Goal: Transaction & Acquisition: Purchase product/service

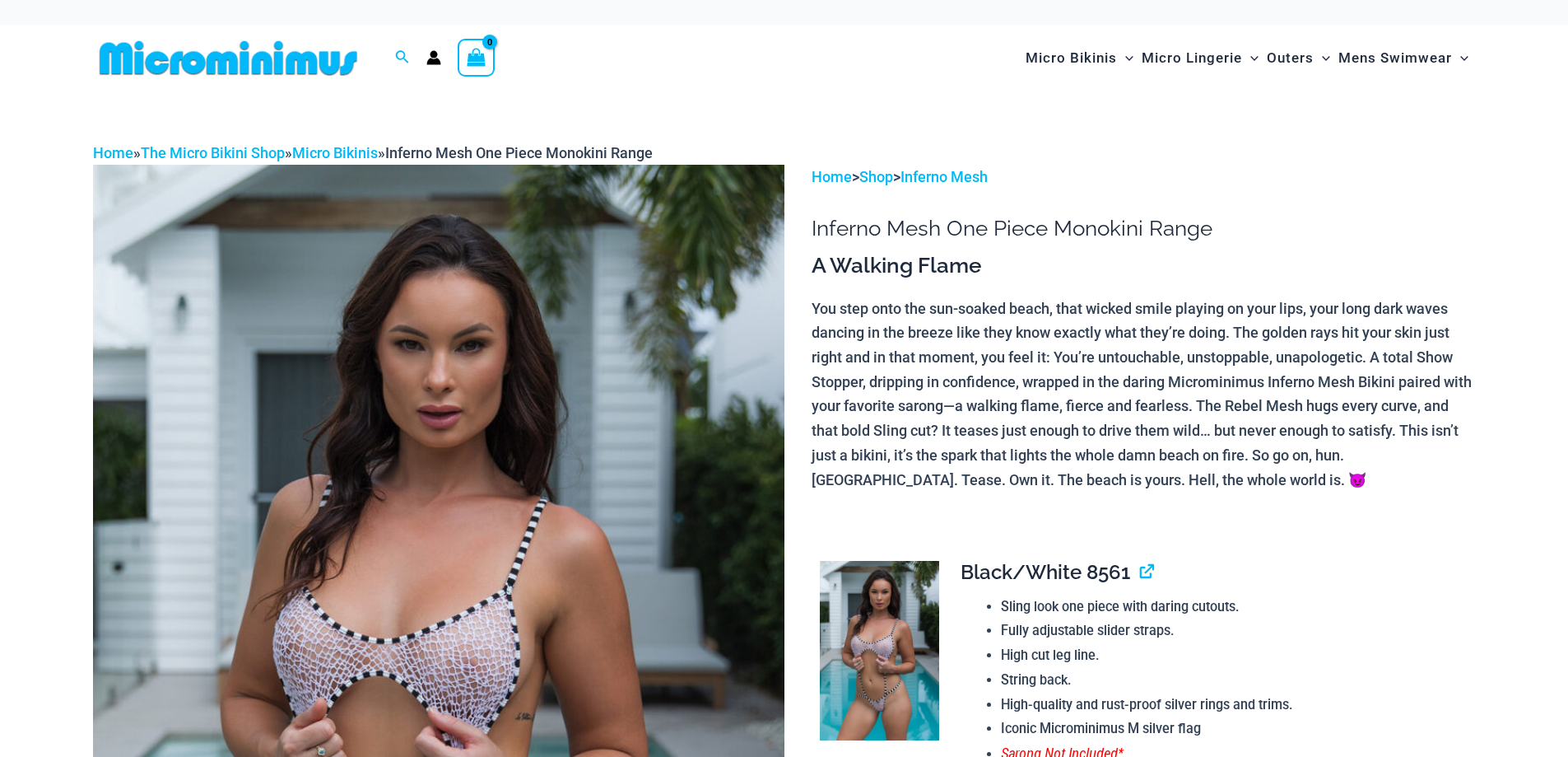
click at [509, 406] on img at bounding box center [438, 684] width 691 height 1038
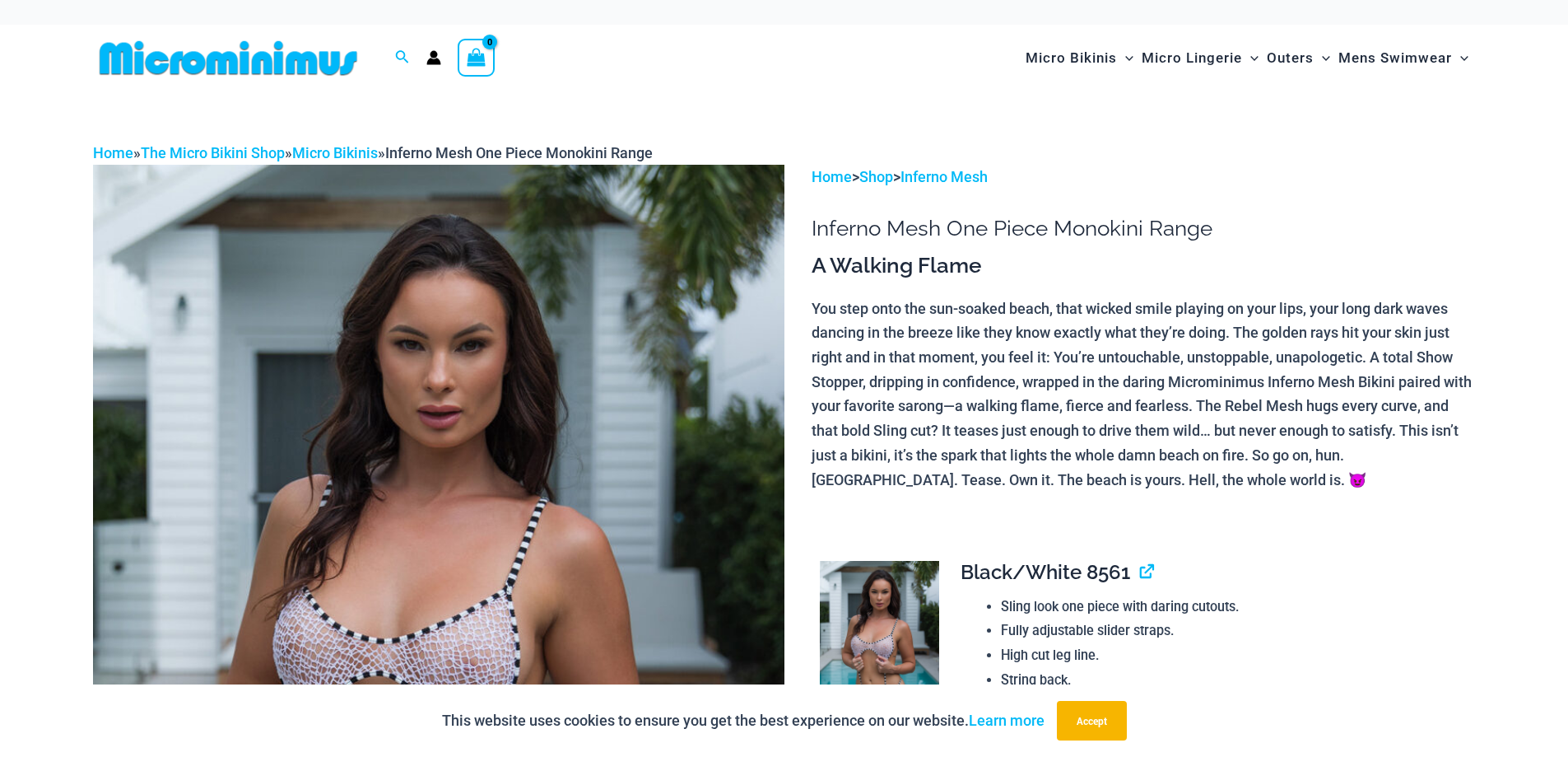
click at [577, 400] on img at bounding box center [438, 684] width 691 height 1038
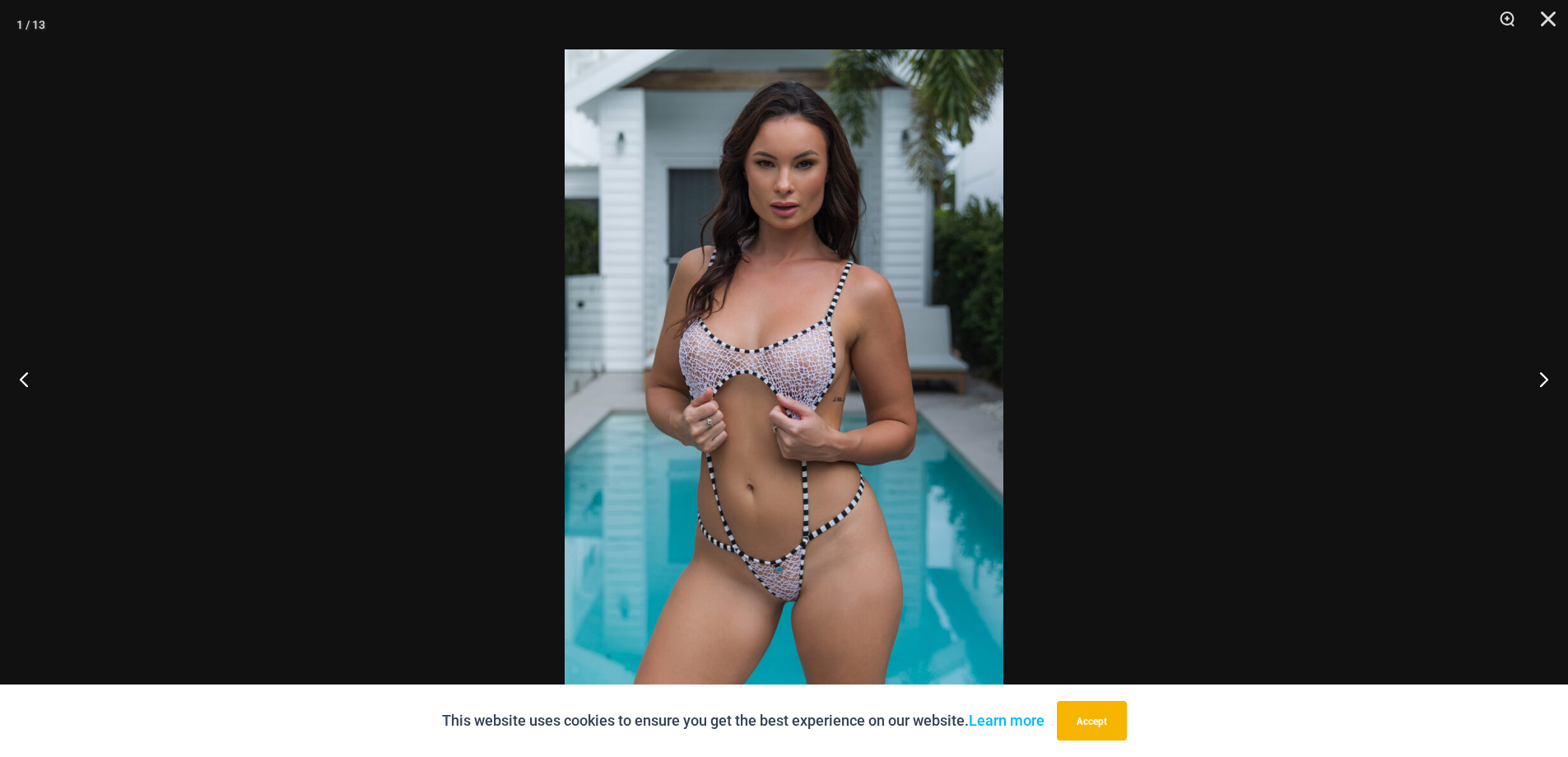
click at [929, 525] on img at bounding box center [784, 379] width 439 height 658
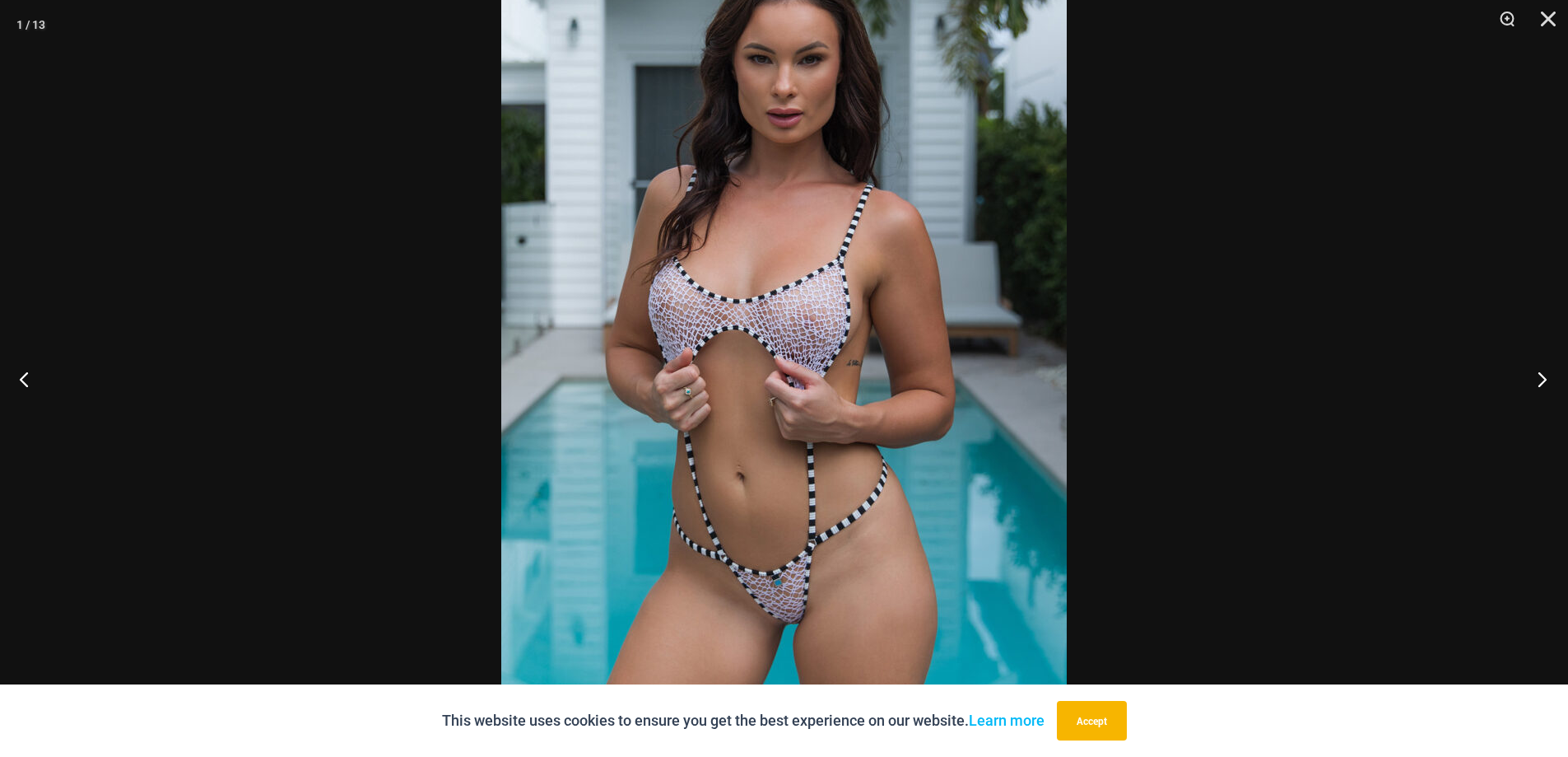
click at [1530, 385] on button "Next" at bounding box center [1538, 379] width 62 height 82
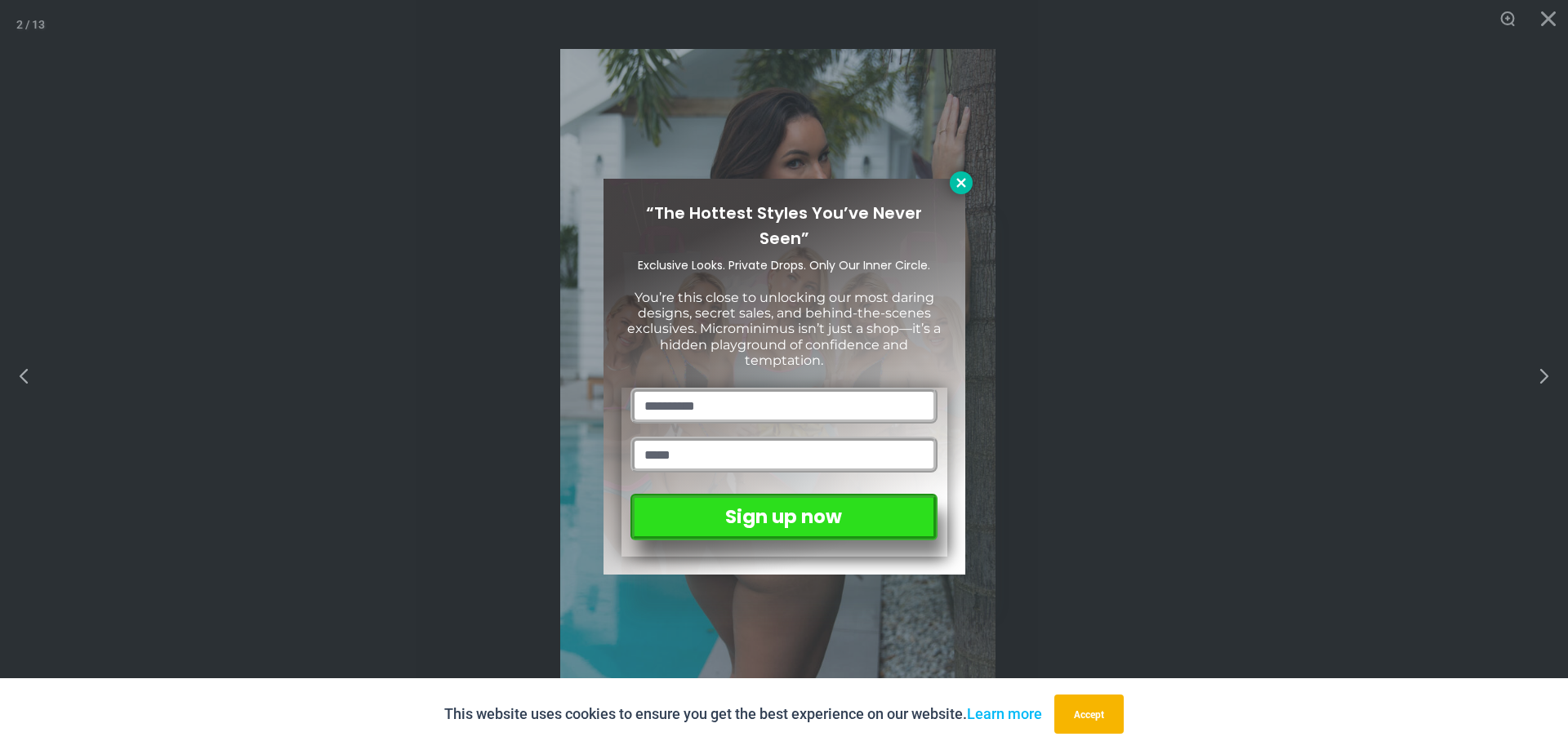
click at [954, 182] on icon at bounding box center [961, 182] width 14 height 14
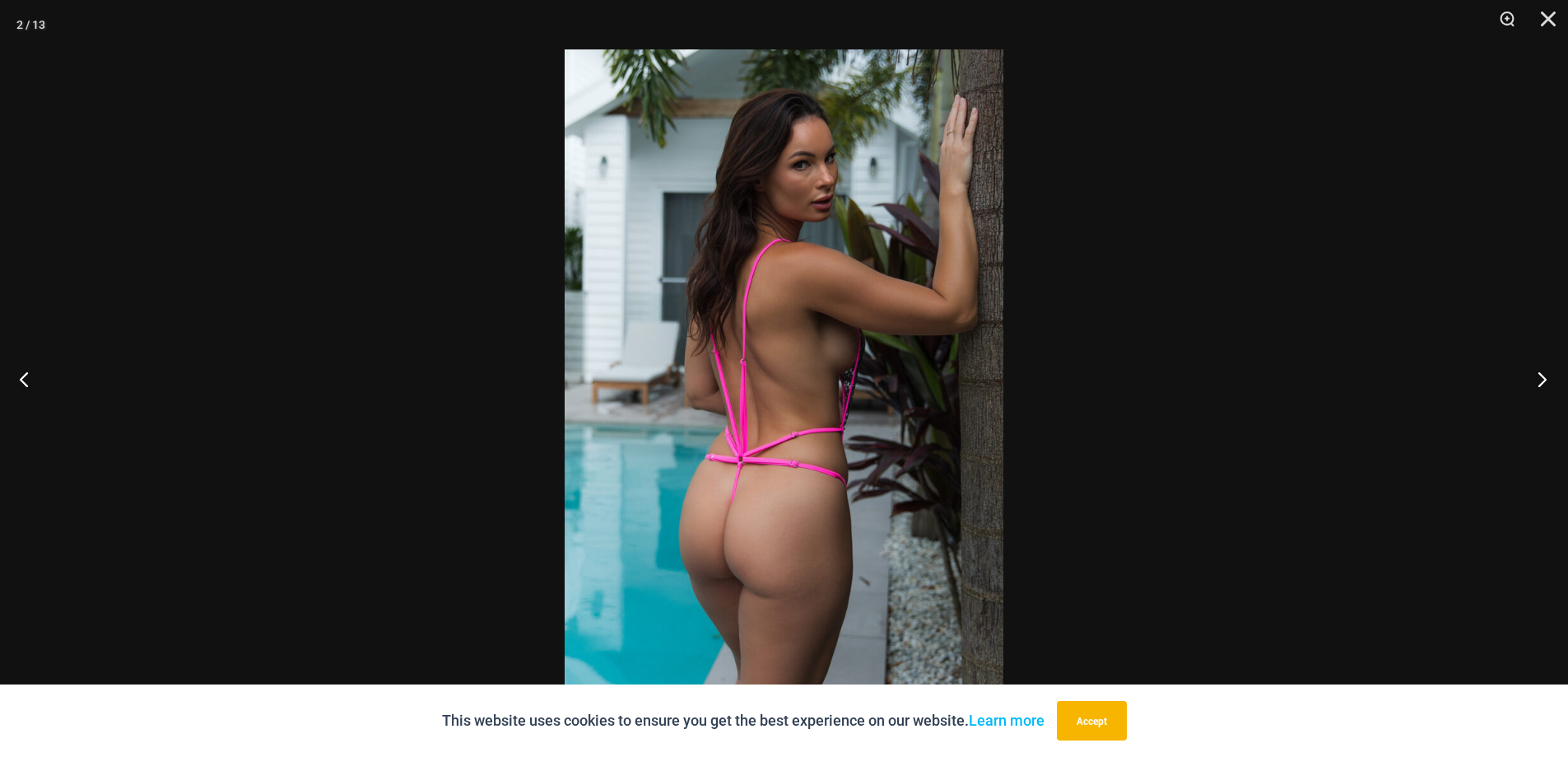
click at [1557, 381] on button "Next" at bounding box center [1538, 379] width 62 height 82
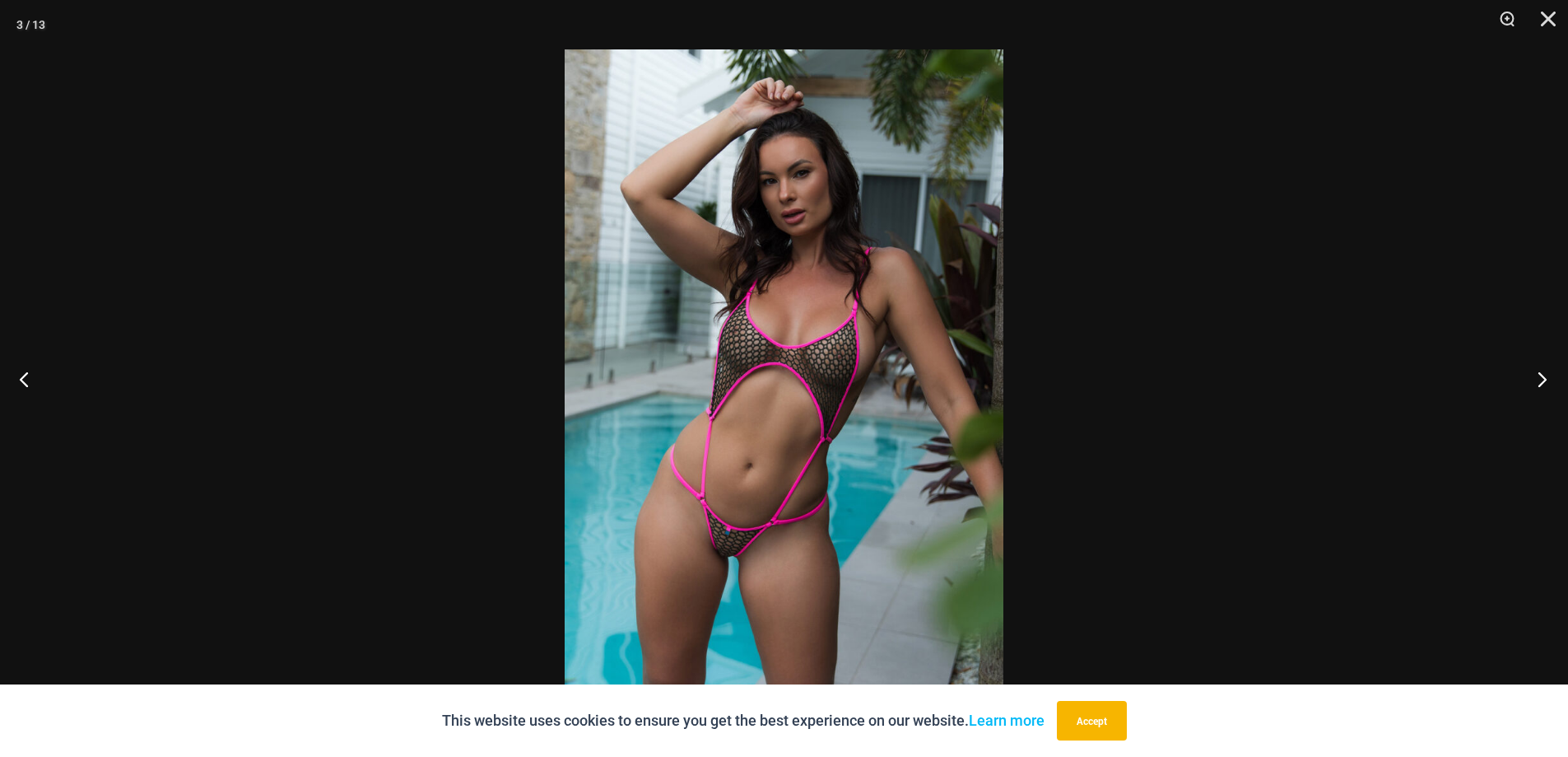
click at [1555, 381] on button "Next" at bounding box center [1538, 379] width 62 height 82
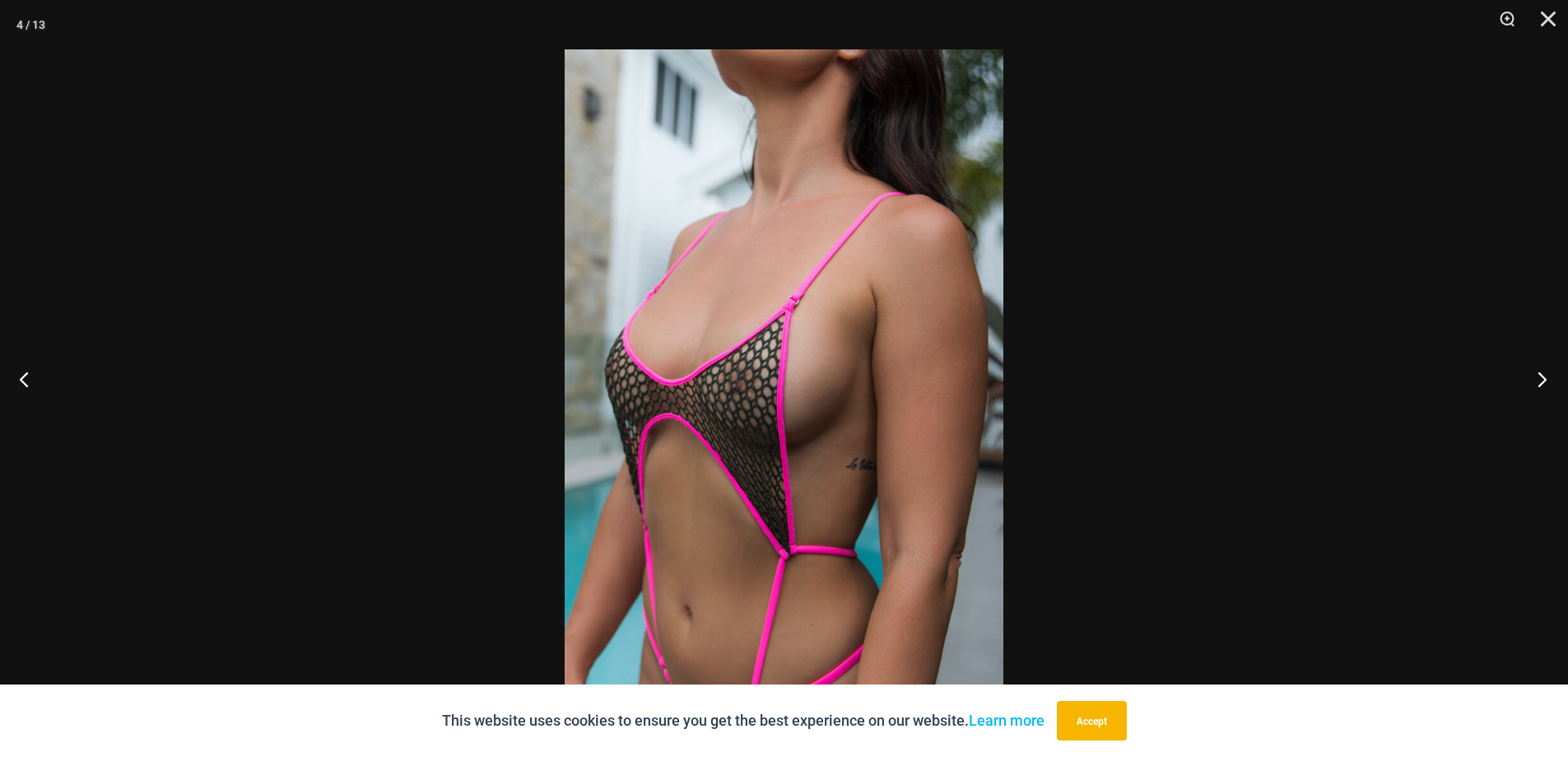
click at [1548, 380] on button "Next" at bounding box center [1538, 379] width 62 height 82
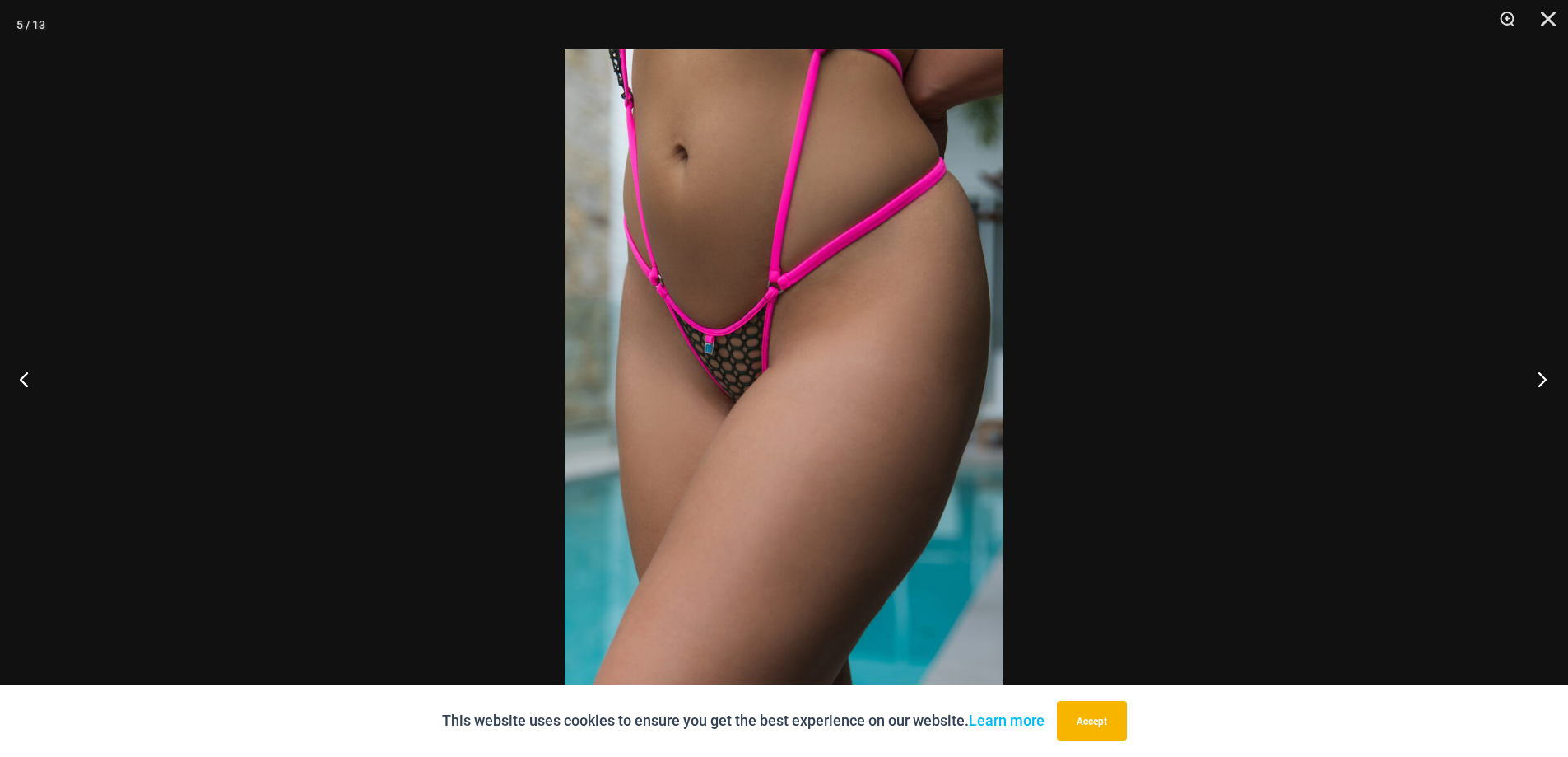
click at [1548, 380] on button "Next" at bounding box center [1538, 379] width 62 height 82
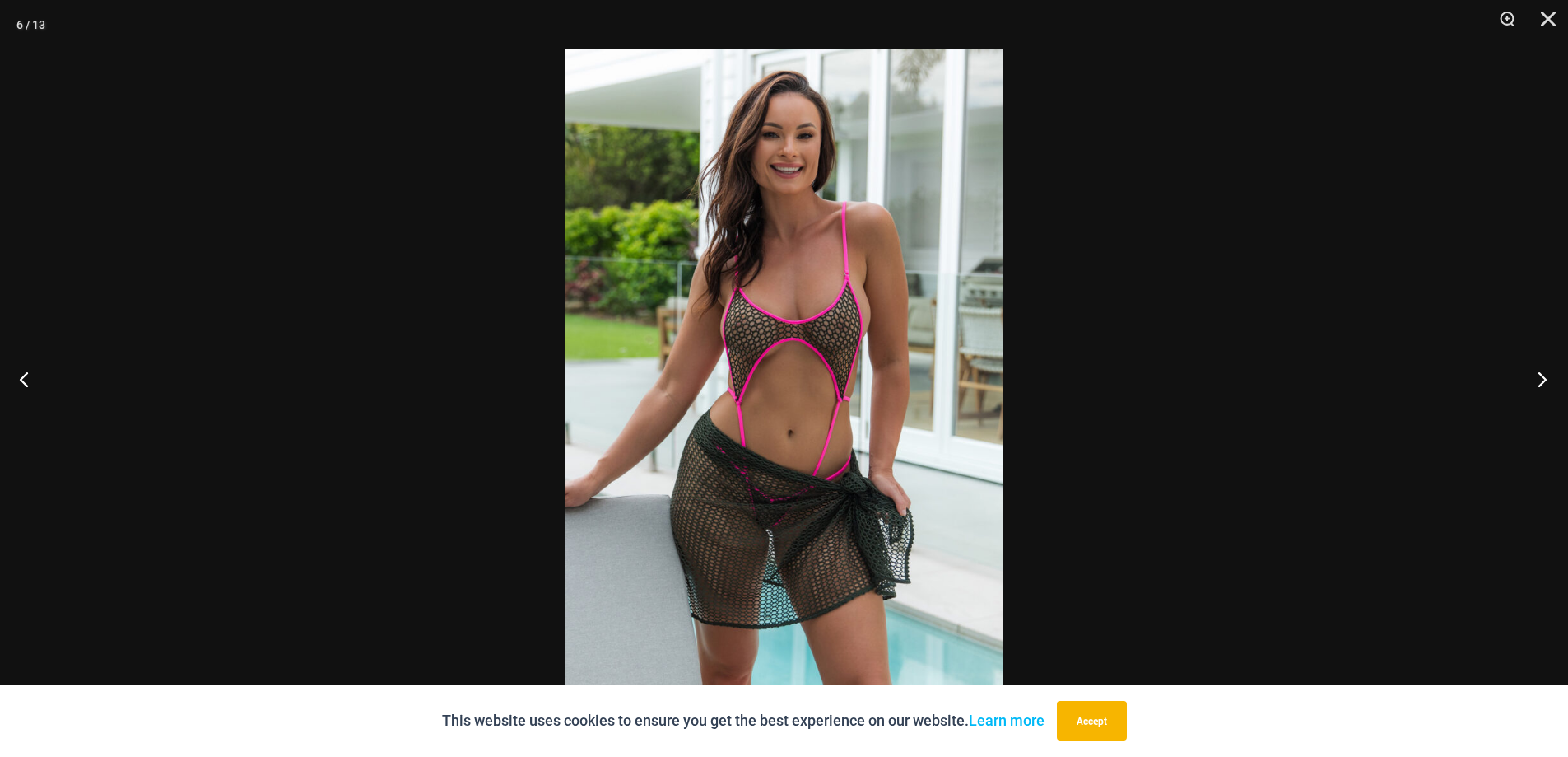
click at [1548, 380] on button "Next" at bounding box center [1538, 379] width 62 height 82
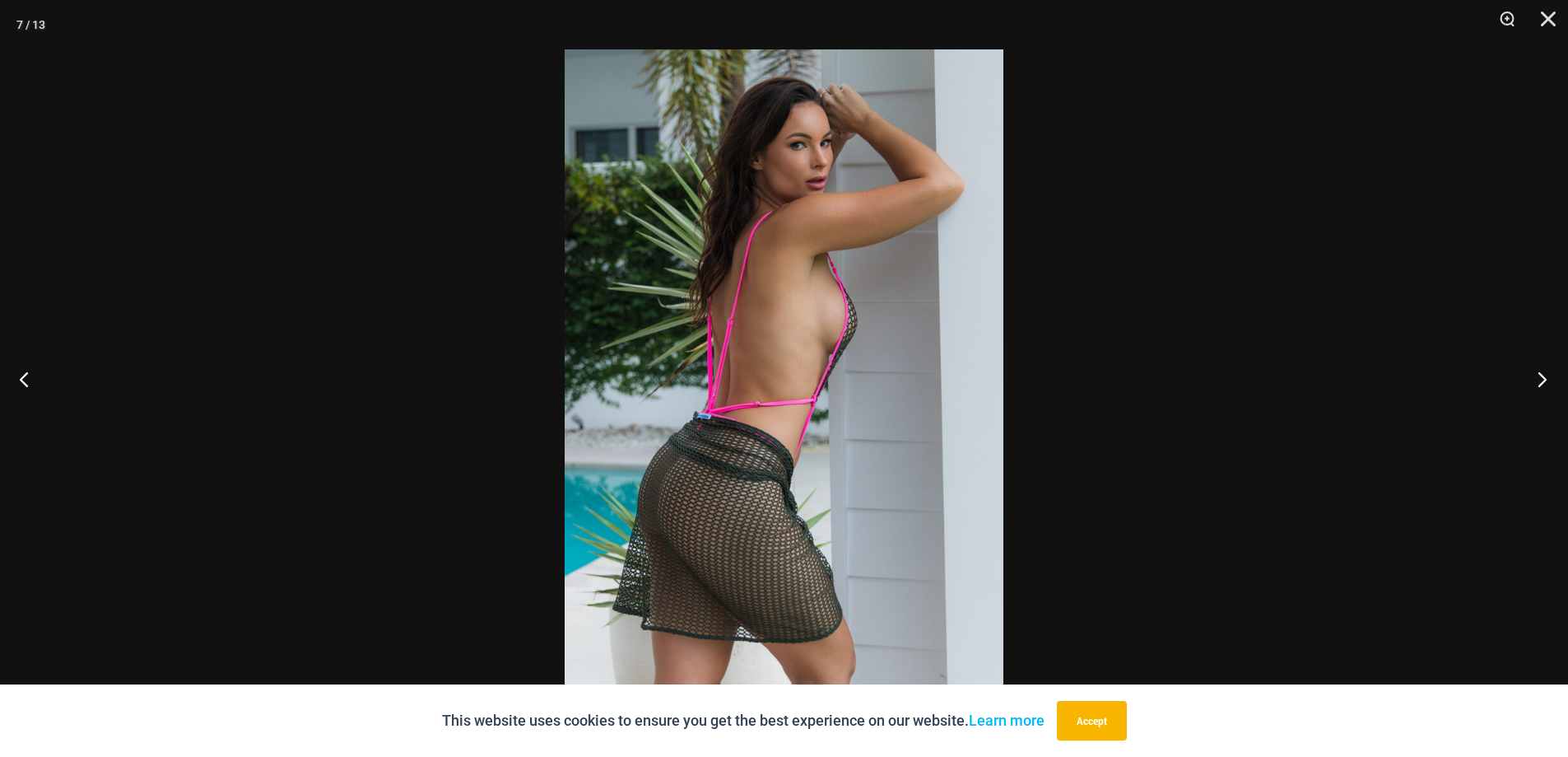
click at [1525, 378] on button "Next" at bounding box center [1538, 379] width 62 height 82
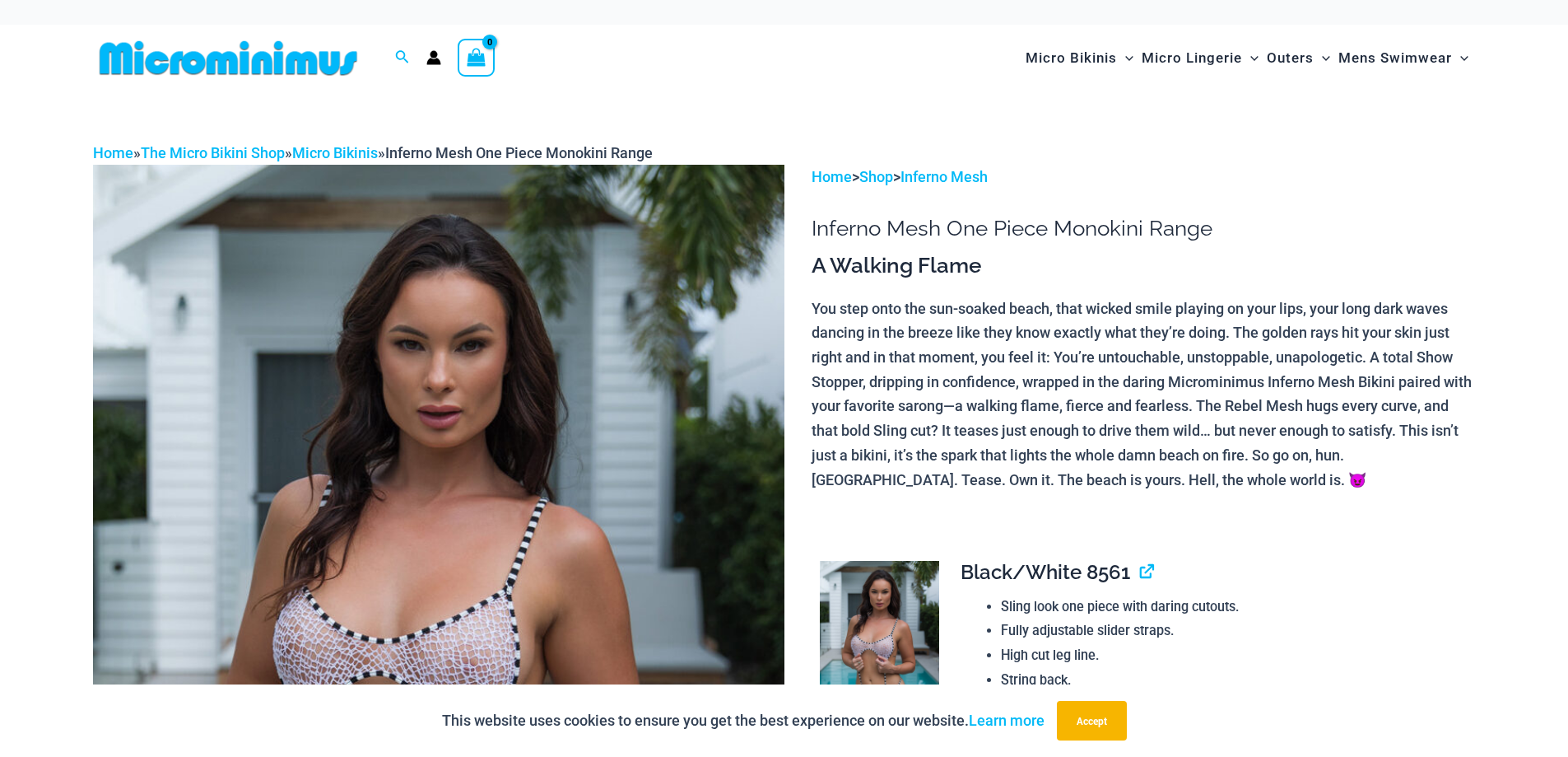
click at [562, 391] on img at bounding box center [438, 684] width 691 height 1038
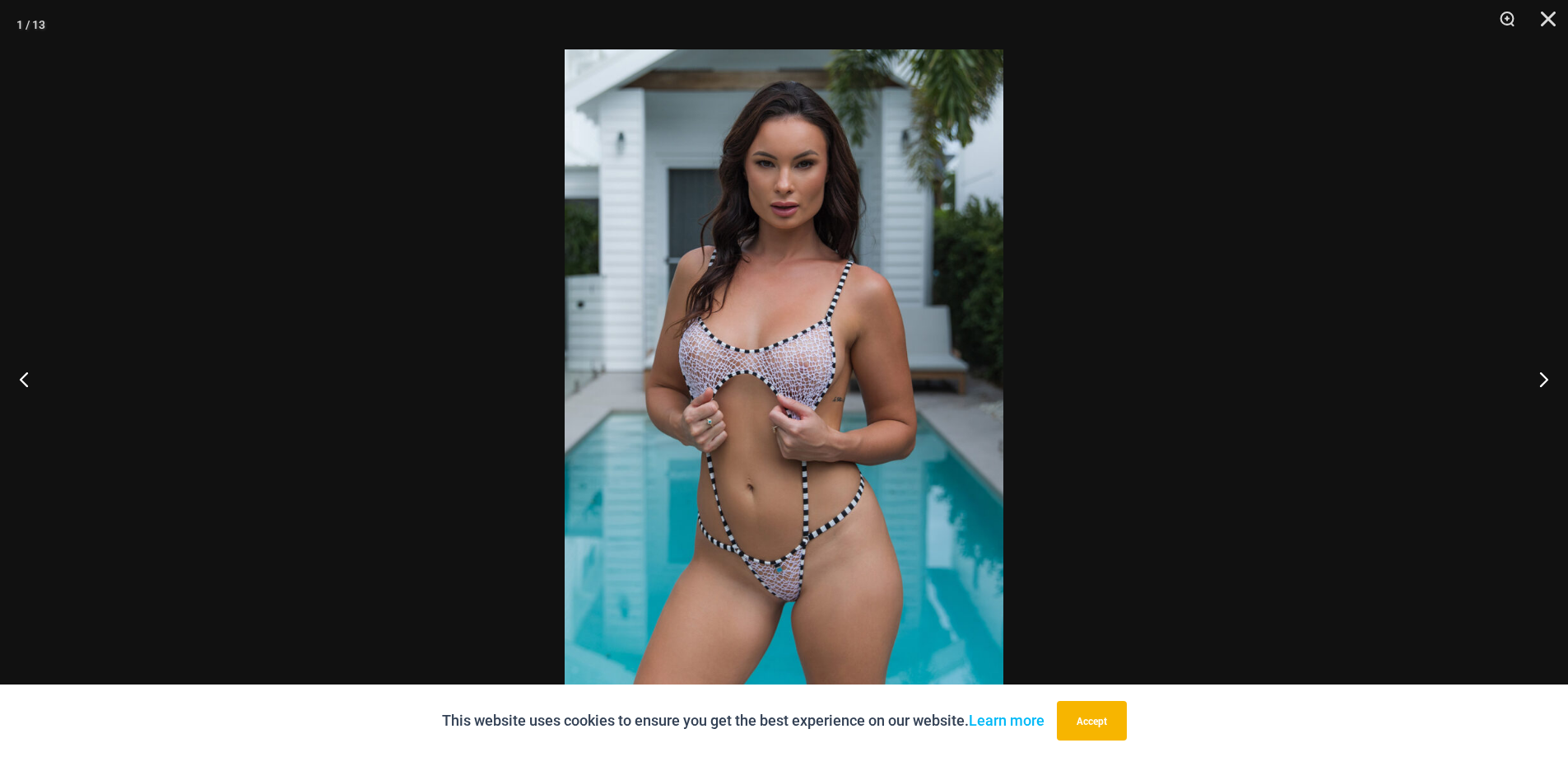
click at [820, 406] on img at bounding box center [784, 379] width 439 height 658
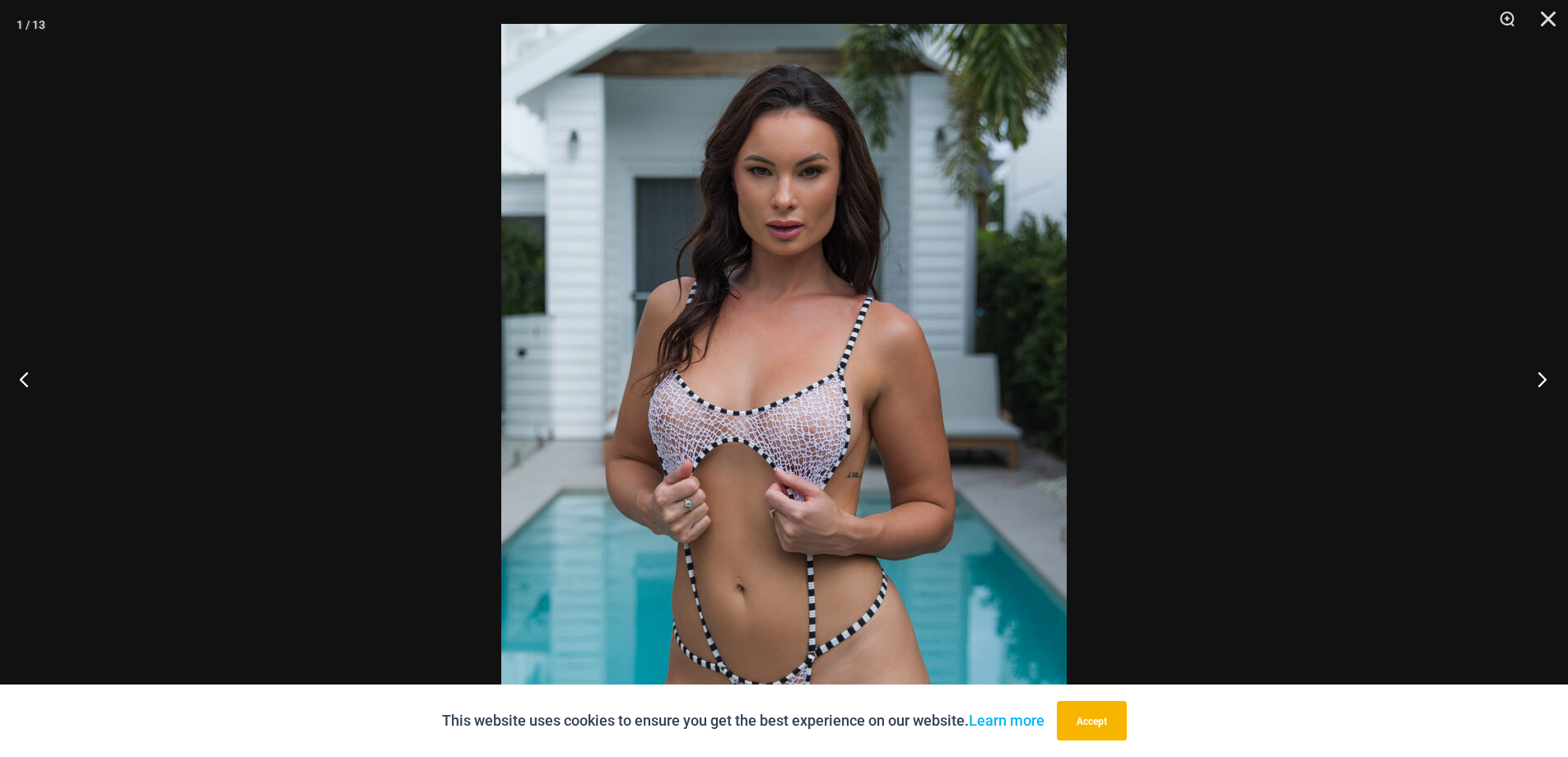
click at [1543, 390] on button "Next" at bounding box center [1538, 379] width 62 height 82
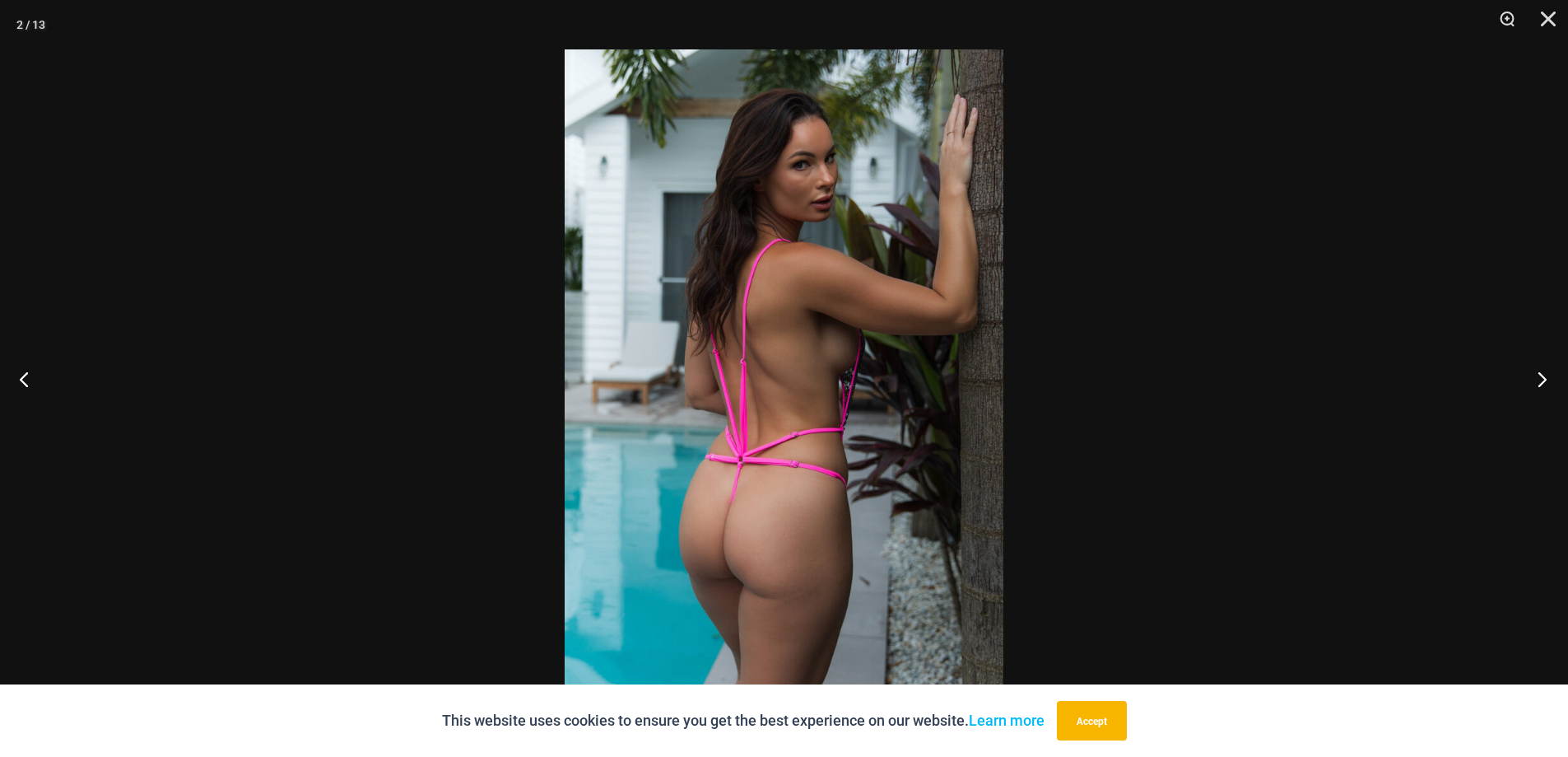
click at [1566, 387] on button "Next" at bounding box center [1538, 379] width 62 height 82
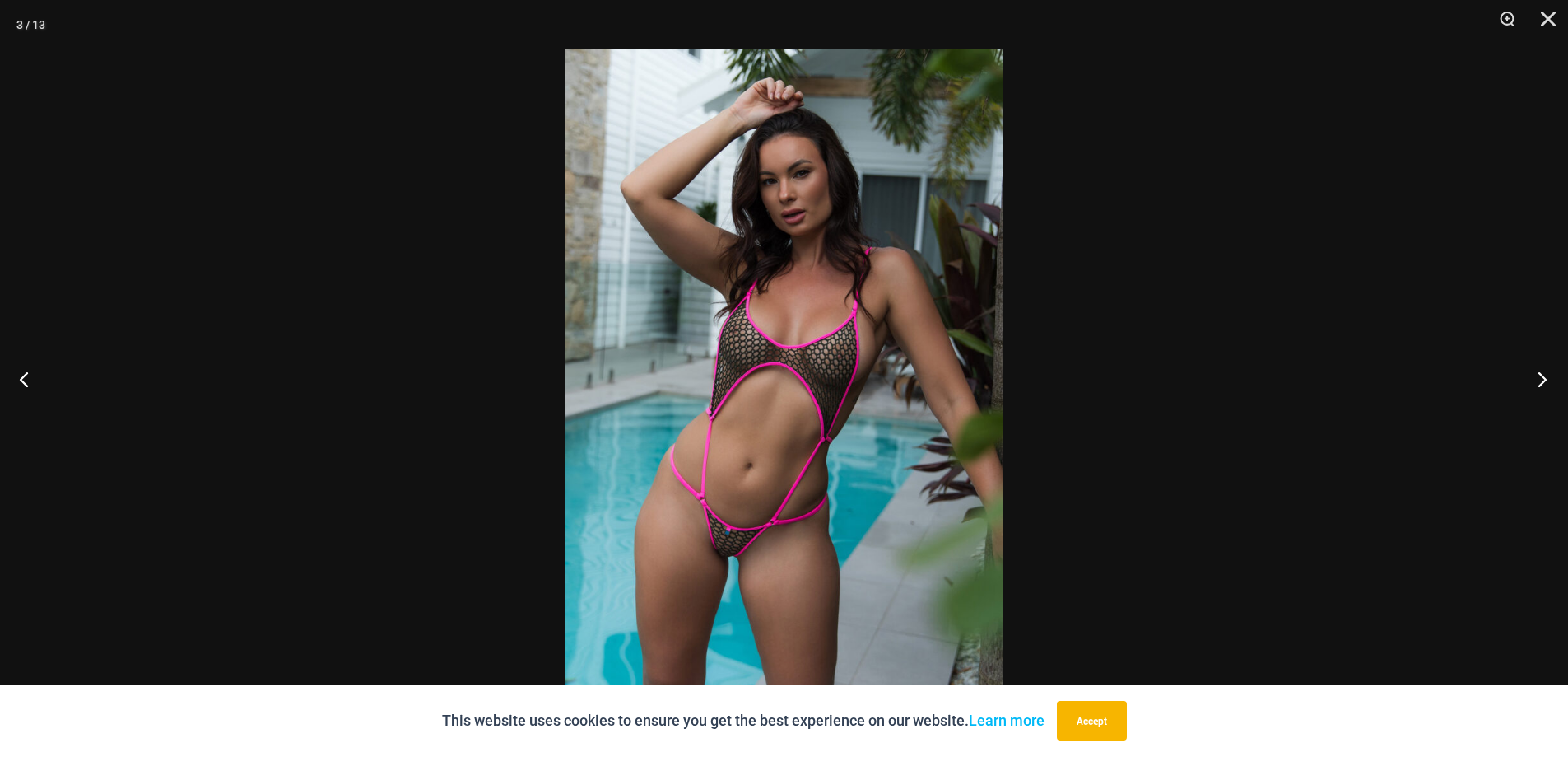
click at [1566, 387] on button "Next" at bounding box center [1538, 379] width 62 height 82
